Goal: Transaction & Acquisition: Purchase product/service

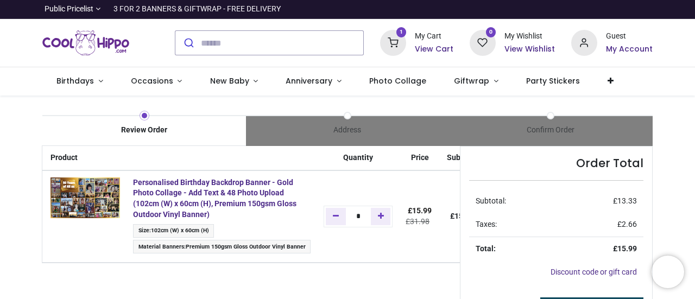
click at [438, 45] on h6 "View Cart" at bounding box center [434, 49] width 39 height 11
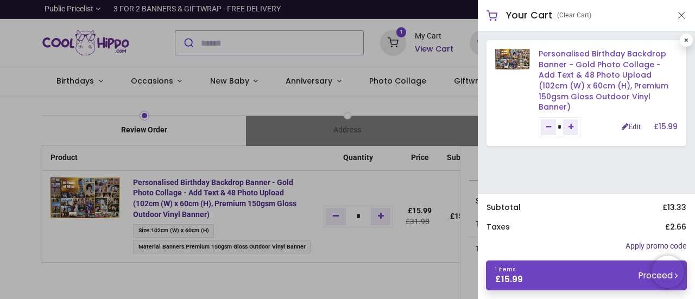
click at [582, 74] on link "Personalised Birthday Backdrop Banner - Gold Photo Collage - Add Text & 48 Phot…" at bounding box center [604, 80] width 130 height 64
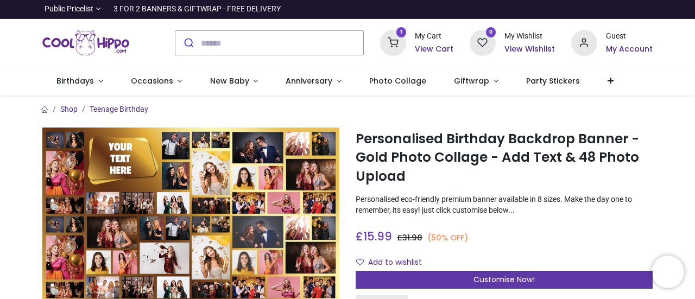
click at [506, 276] on span "Customise Now!" at bounding box center [504, 279] width 61 height 11
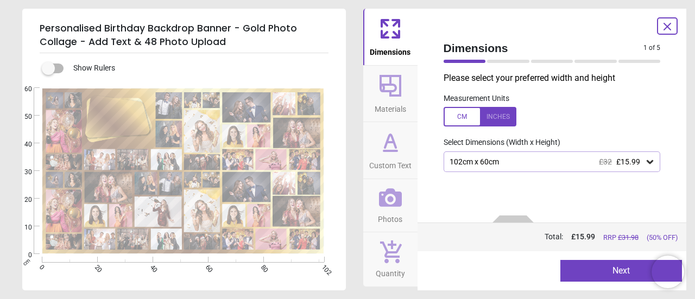
scroll to position [64, 0]
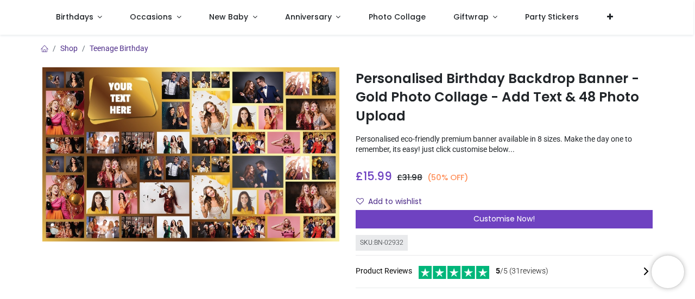
scroll to position [134, 0]
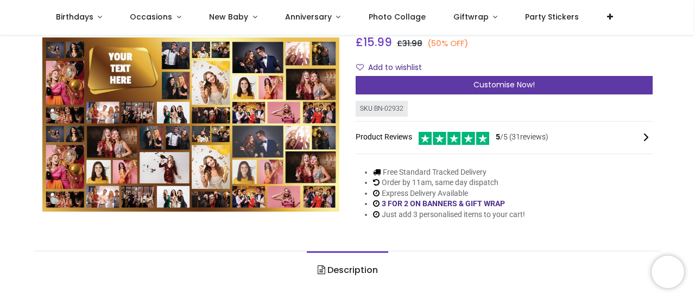
click at [509, 86] on span "Customise Now!" at bounding box center [504, 84] width 61 height 11
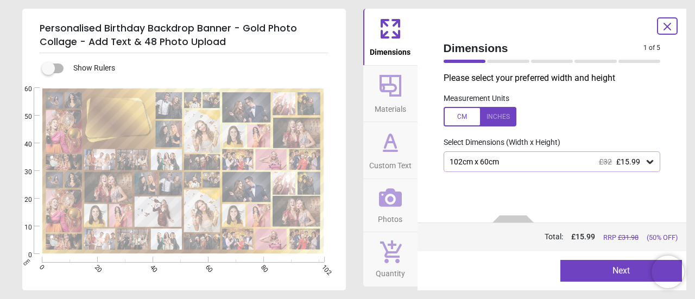
click at [609, 266] on button "Next" at bounding box center [622, 271] width 122 height 22
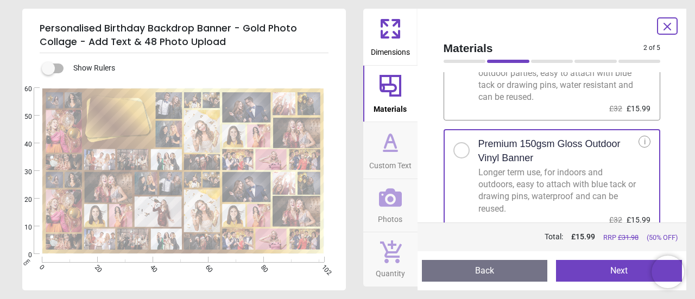
scroll to position [84, 0]
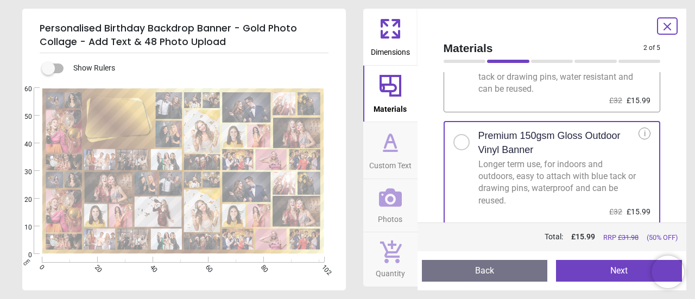
click at [619, 271] on button "Next" at bounding box center [619, 271] width 126 height 22
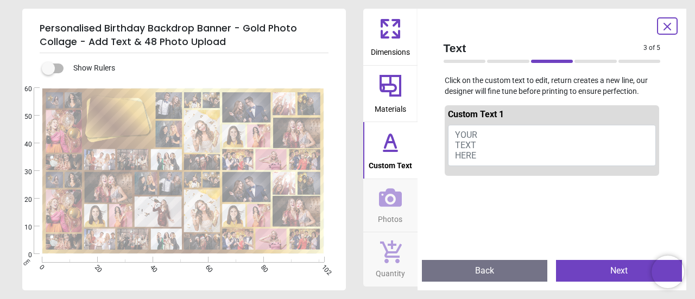
click at [512, 140] on button "YOUR TEXT HERE" at bounding box center [552, 145] width 209 height 41
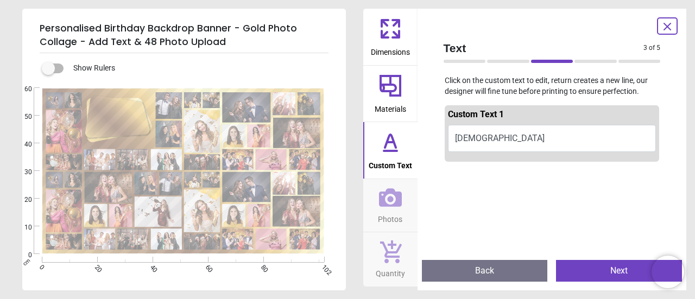
scroll to position [0, 0]
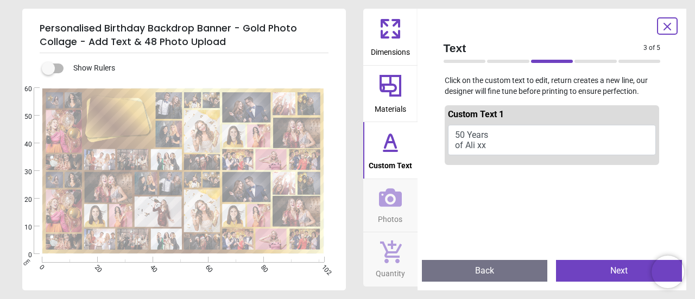
type textarea "******** *********"
click at [606, 270] on button "Next" at bounding box center [619, 271] width 126 height 22
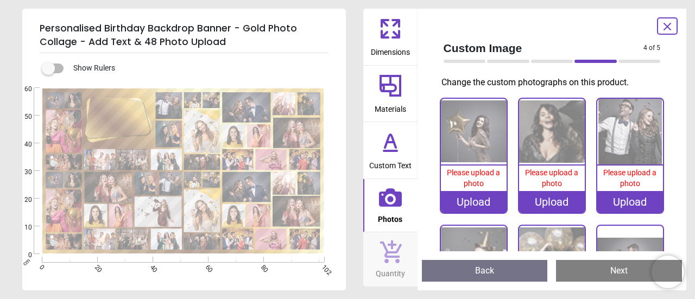
drag, startPoint x: 669, startPoint y: 104, endPoint x: 666, endPoint y: 121, distance: 17.2
click at [666, 121] on div "Custom Image 4 of 5 4 of 6 Change the custom photographs on this product. 0% Pl…" at bounding box center [552, 150] width 269 height 282
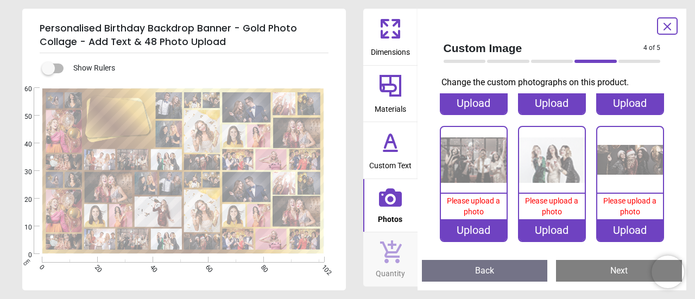
scroll to position [1744, 0]
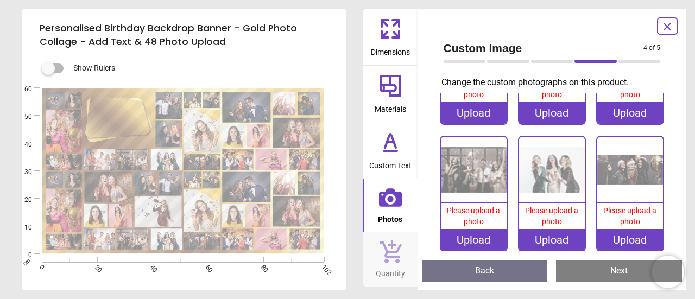
click at [625, 229] on div "Upload" at bounding box center [631, 240] width 66 height 22
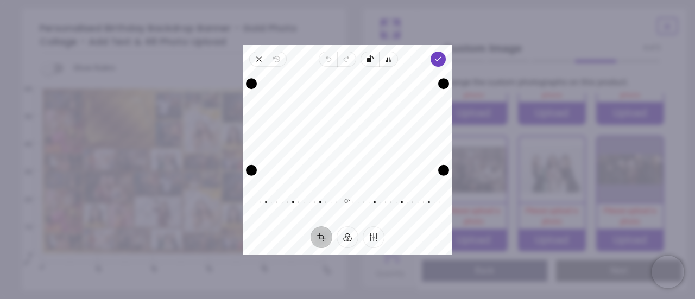
click at [414, 137] on div "Recenter" at bounding box center [348, 127] width 192 height 103
click at [438, 59] on polyline "button" at bounding box center [439, 59] width 6 height 4
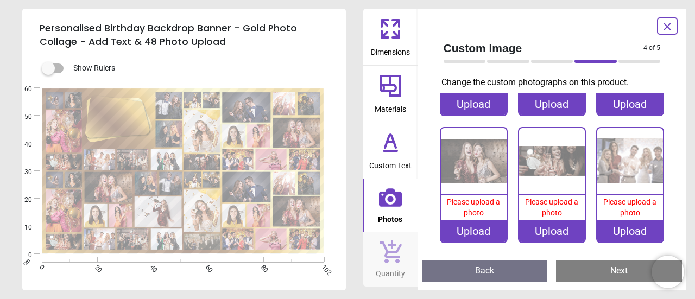
scroll to position [1621, 0]
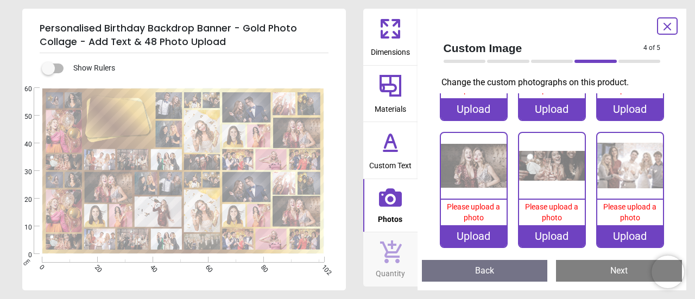
click at [554, 136] on img at bounding box center [552, 166] width 66 height 66
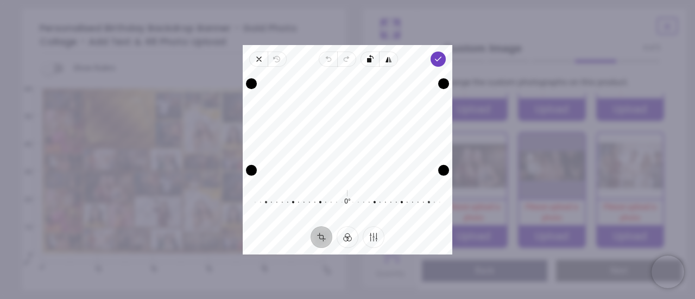
drag, startPoint x: 427, startPoint y: 140, endPoint x: 421, endPoint y: 152, distance: 12.9
click at [421, 152] on div "Recenter" at bounding box center [348, 127] width 192 height 103
click at [439, 61] on icon "button" at bounding box center [438, 59] width 9 height 9
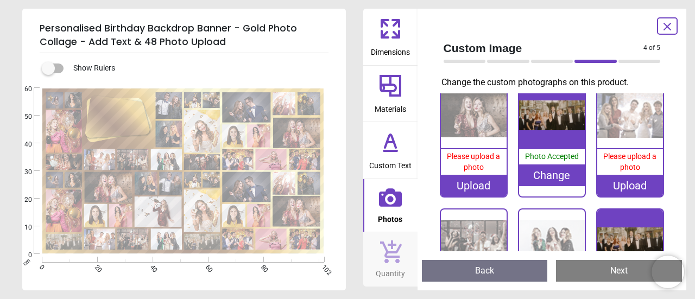
scroll to position [1711, 0]
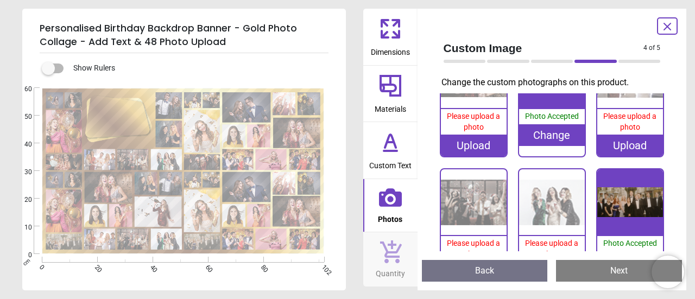
click at [635, 179] on img at bounding box center [631, 203] width 66 height 66
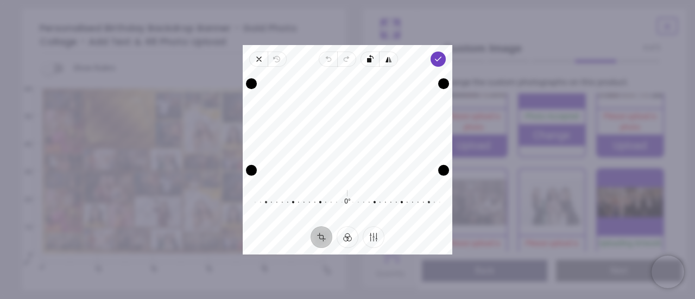
click at [421, 121] on div "Recenter" at bounding box center [348, 127] width 192 height 103
click at [440, 53] on span "Done" at bounding box center [438, 59] width 15 height 15
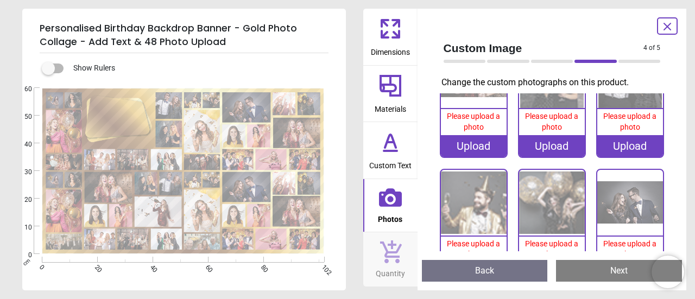
scroll to position [1069, 0]
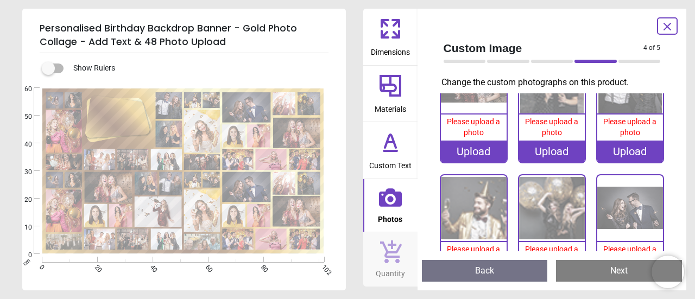
click at [639, 191] on img at bounding box center [631, 208] width 66 height 66
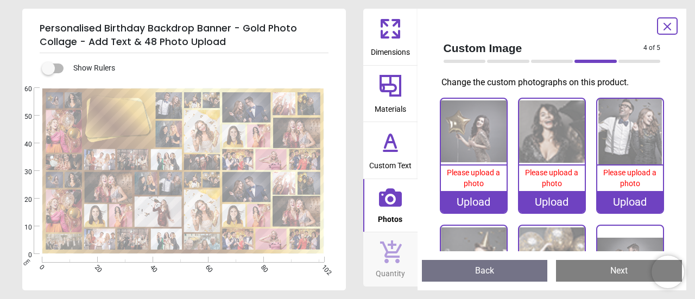
scroll to position [1069, 0]
